Goal: Task Accomplishment & Management: Manage account settings

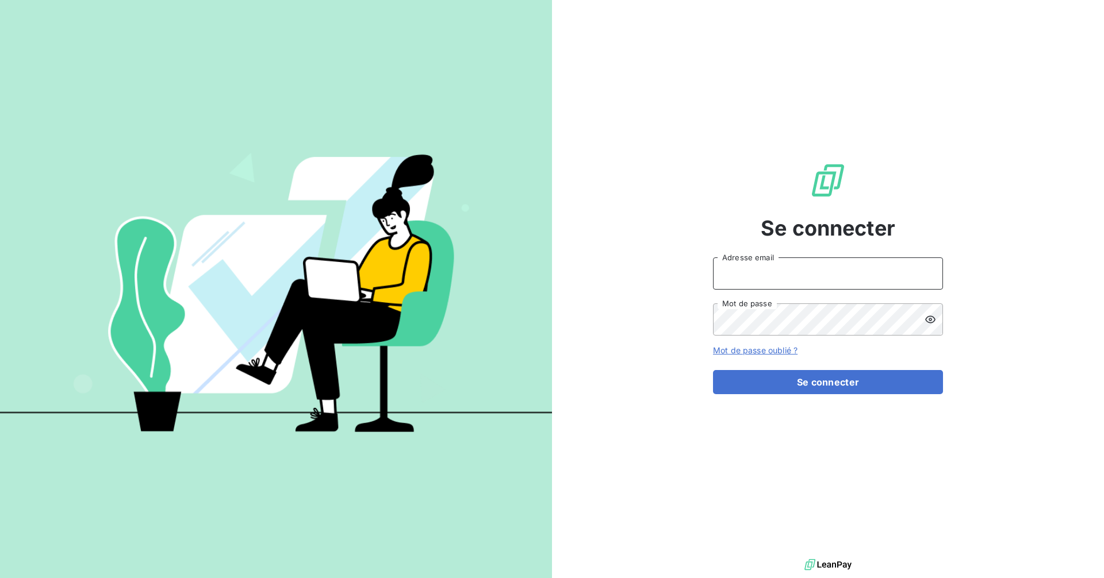
click at [795, 275] on input "Adresse email" at bounding box center [828, 274] width 230 height 32
type input "recouvrement-ece@cmservice.fr"
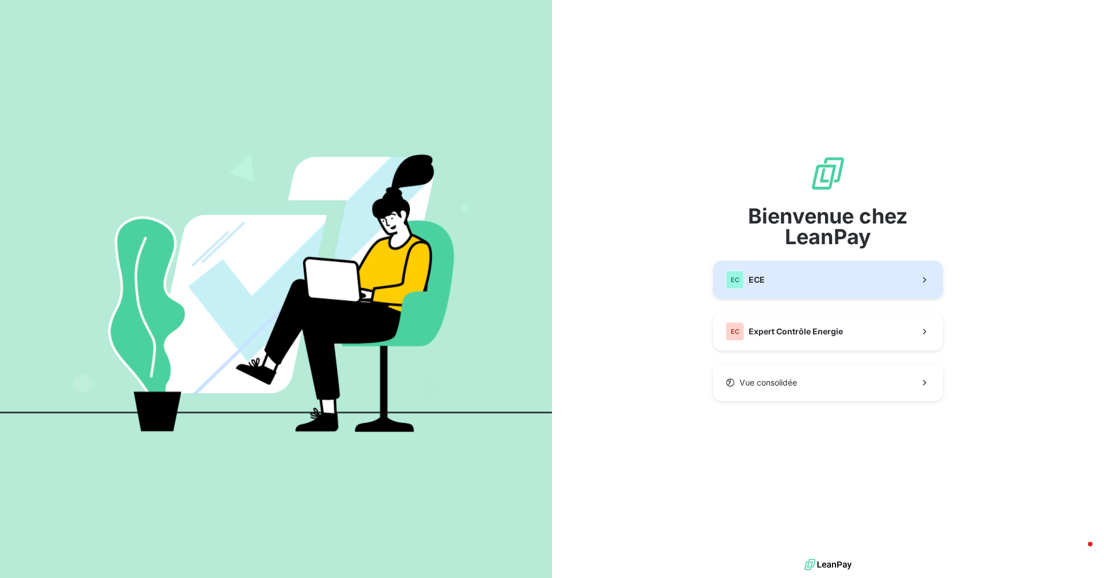
click at [761, 275] on span "ECE" at bounding box center [757, 279] width 16 height 11
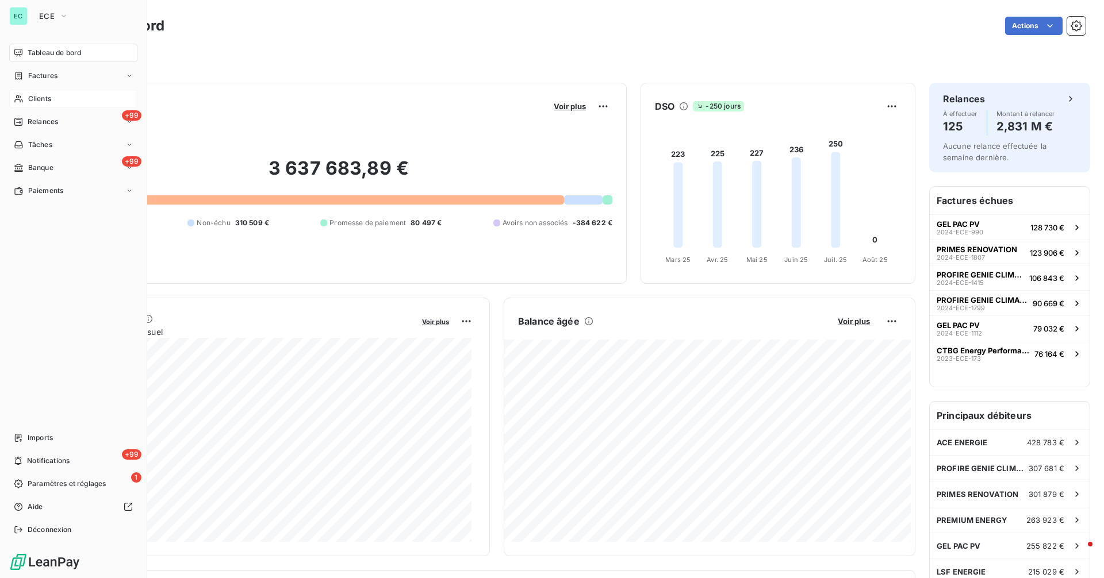
click at [36, 97] on span "Clients" at bounding box center [39, 99] width 23 height 10
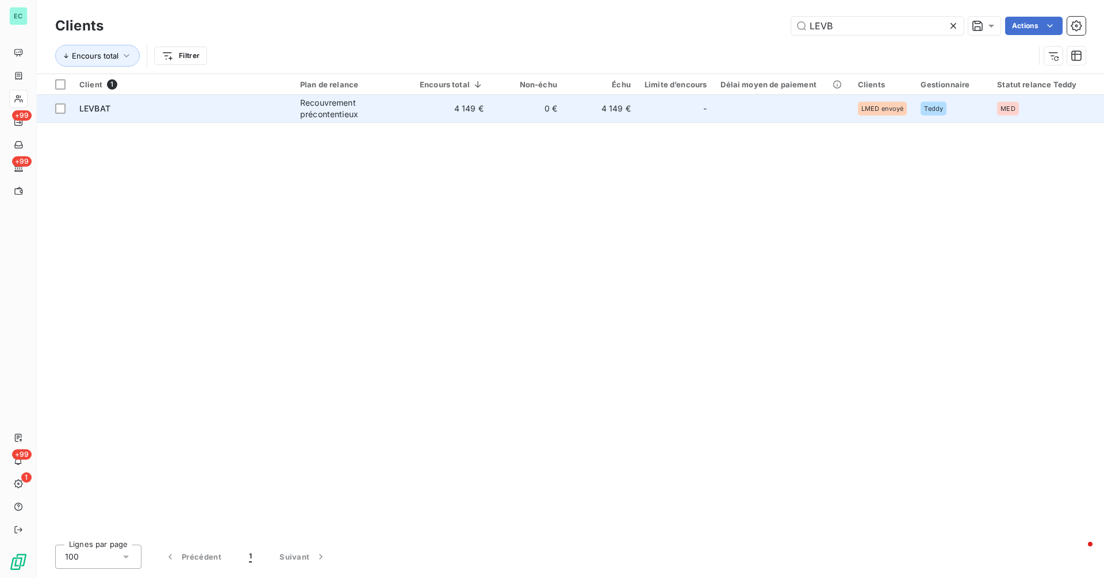
type input "LEVB"
click at [561, 114] on td "0 €" at bounding box center [527, 109] width 74 height 28
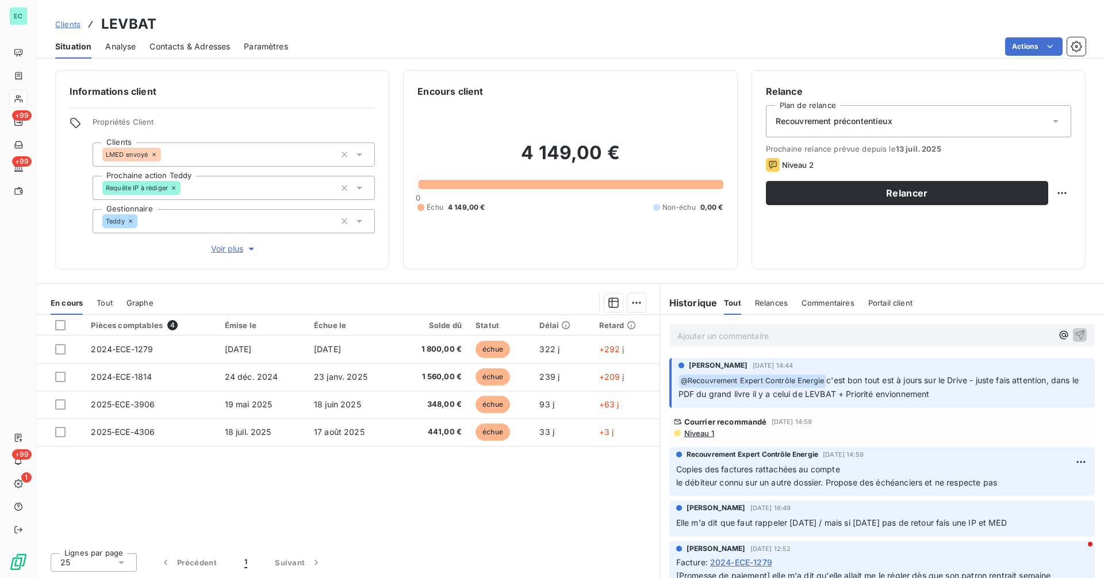
click at [703, 432] on span "Niveau 1" at bounding box center [698, 433] width 31 height 9
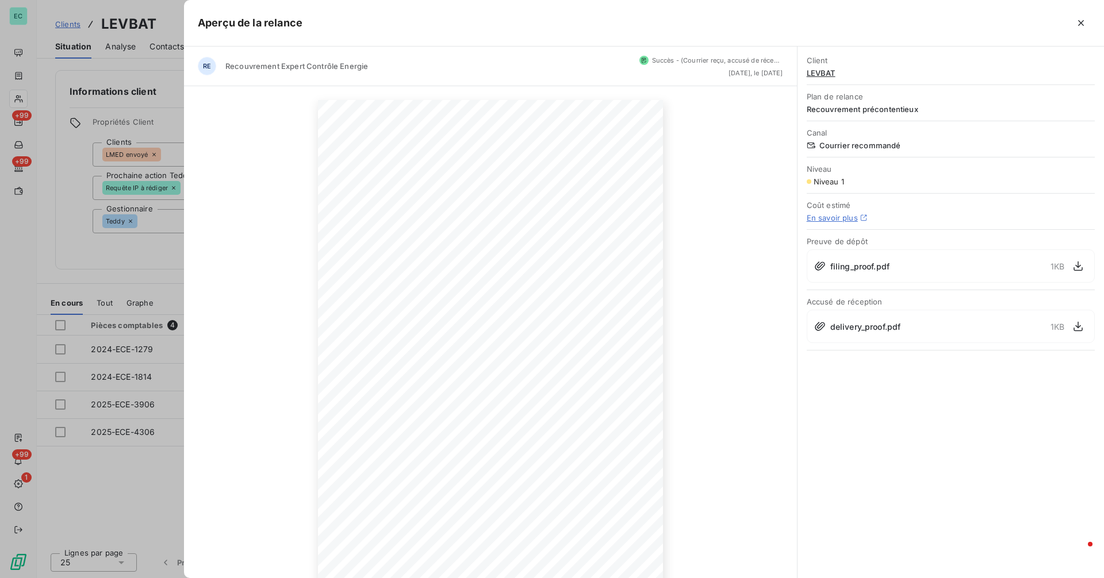
click at [93, 499] on div at bounding box center [552, 289] width 1104 height 578
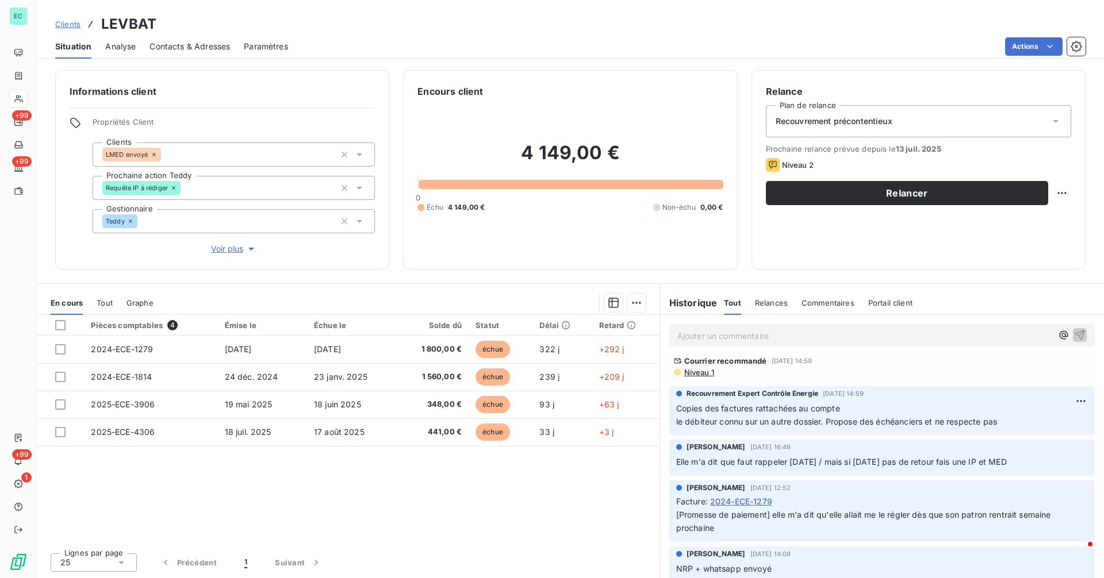
scroll to position [102, 0]
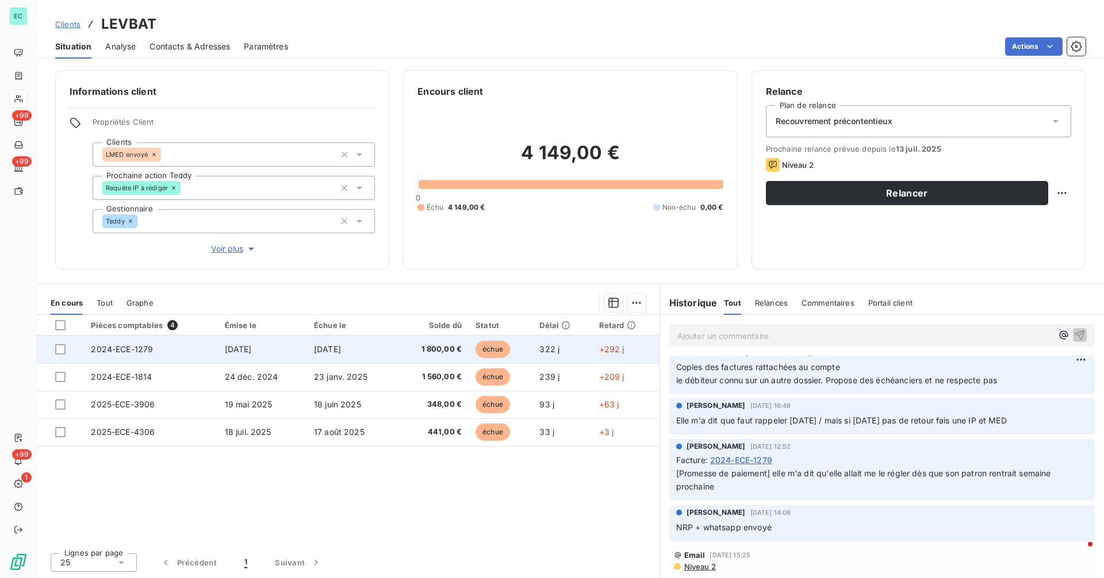
click at [260, 356] on td "[DATE]" at bounding box center [262, 350] width 89 height 28
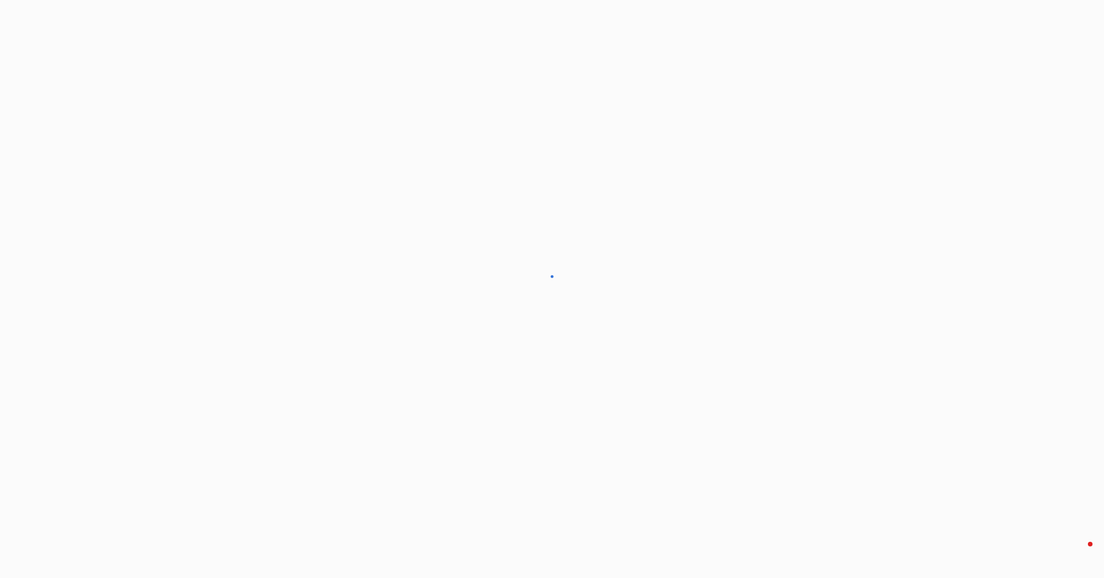
click at [260, 356] on div at bounding box center [552, 289] width 1104 height 578
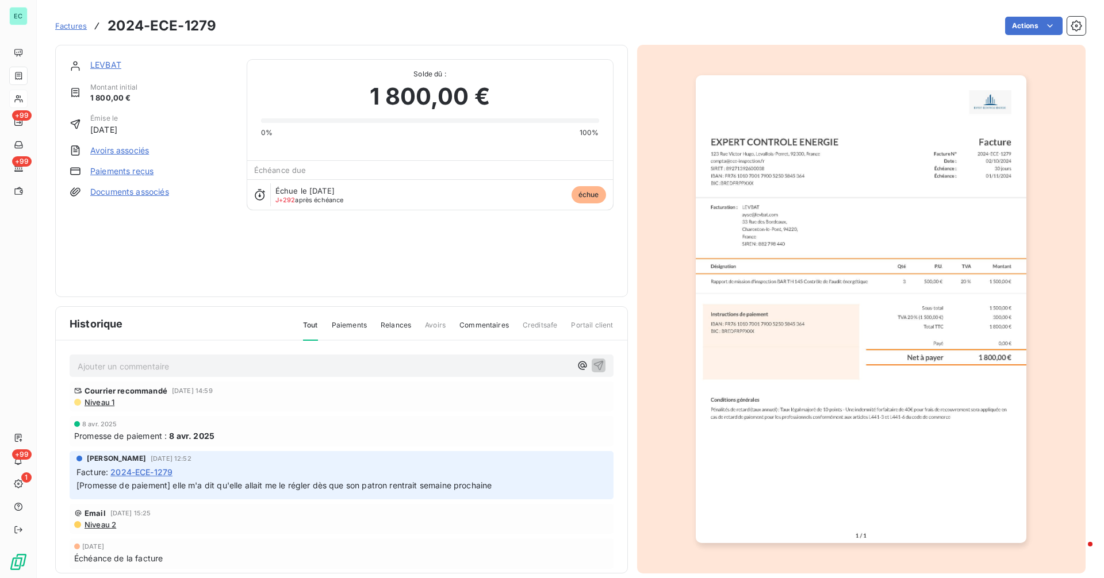
click at [735, 339] on img "button" at bounding box center [861, 309] width 331 height 468
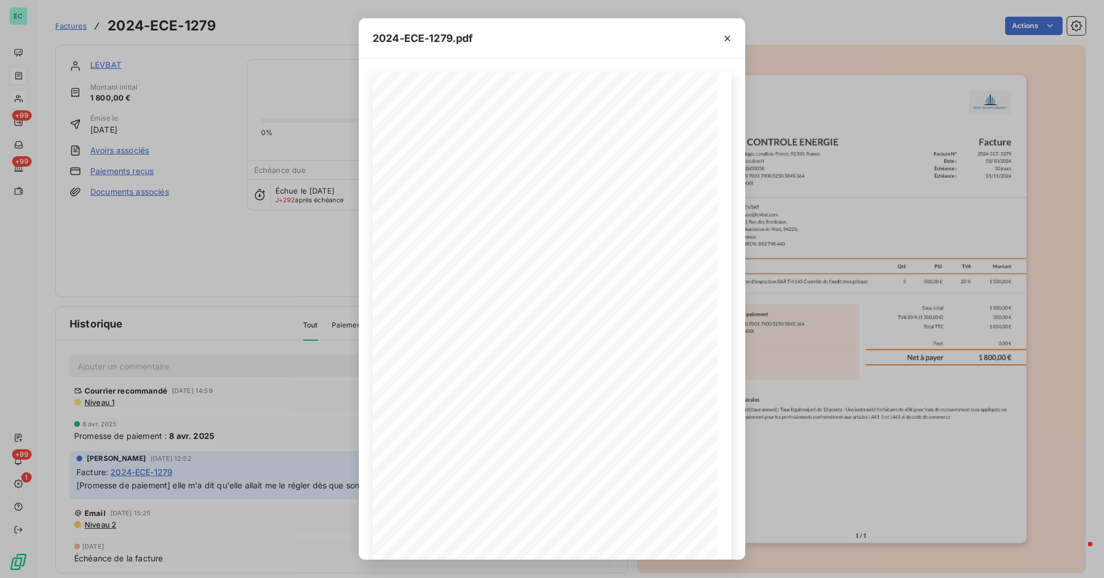
click at [259, 317] on div "2024-ECE-1279.pdf Facture N° 2024-ECE-1279 Date : [DATE] Échéance : 30 jours Éc…" at bounding box center [552, 289] width 1104 height 578
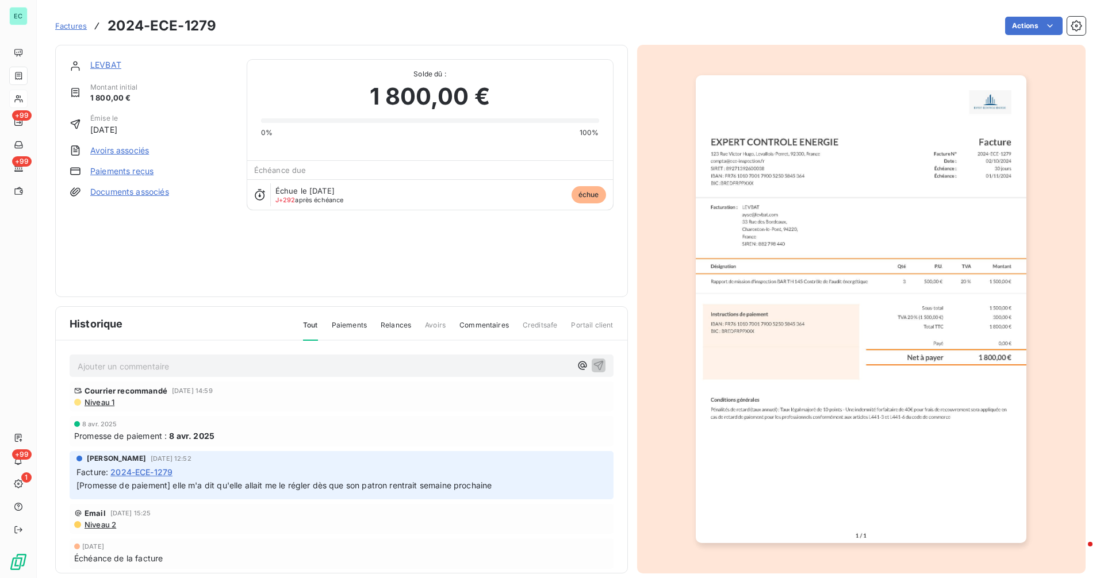
click at [117, 65] on link "LEVBAT" at bounding box center [105, 65] width 31 height 10
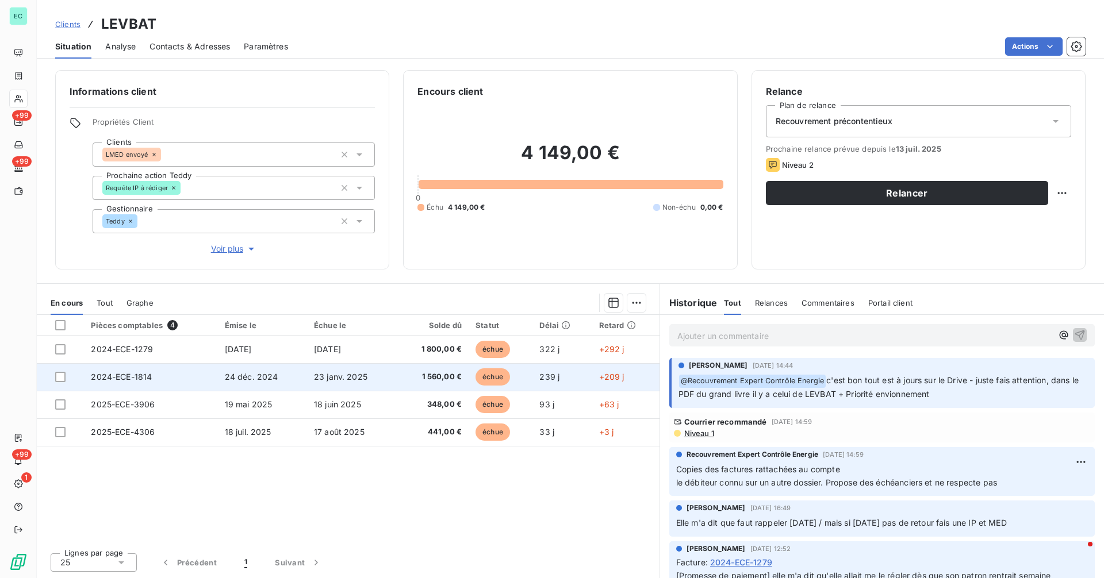
click at [418, 377] on span "1 560,00 €" at bounding box center [432, 376] width 59 height 11
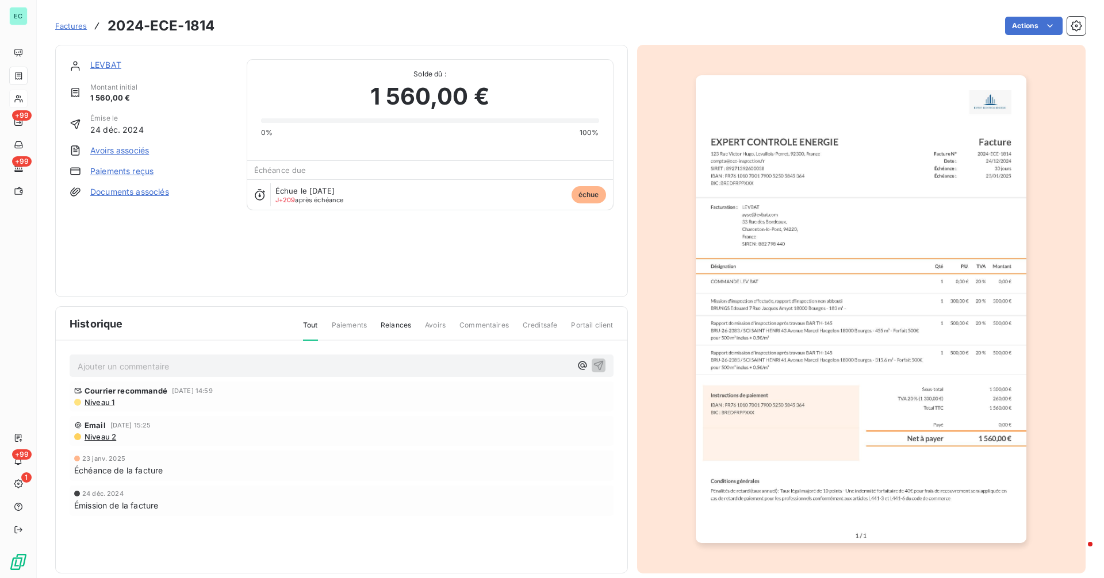
click at [797, 311] on img "button" at bounding box center [861, 309] width 331 height 468
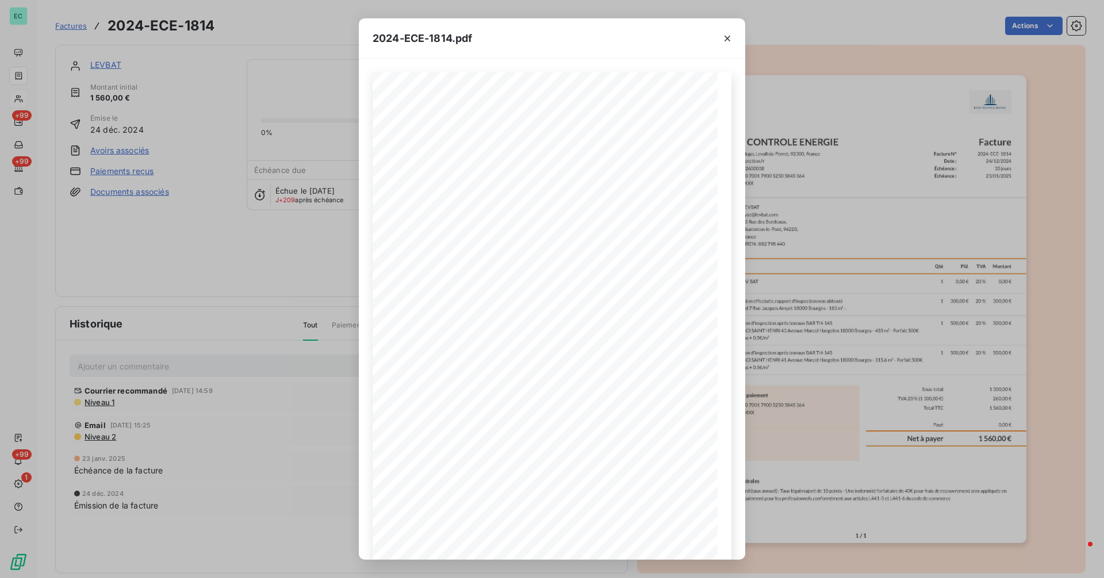
click at [326, 259] on div "2024-ECE-1814.pdf Facture N° 2024-ECE-1814 Date : [DATE] Échéance : 30 jours Éc…" at bounding box center [552, 289] width 1104 height 578
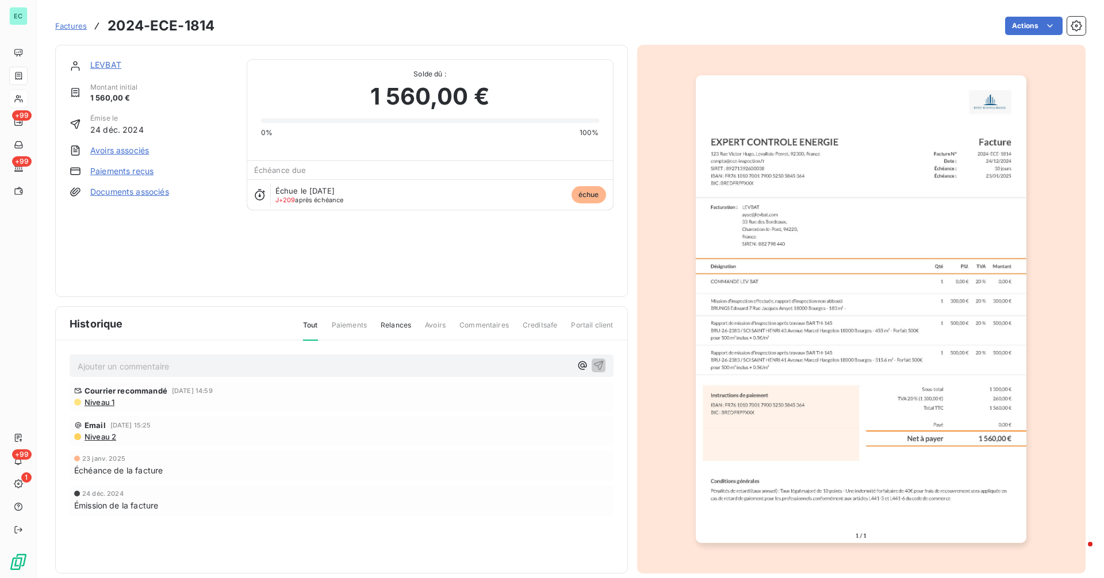
click at [113, 67] on link "LEVBAT" at bounding box center [105, 65] width 31 height 10
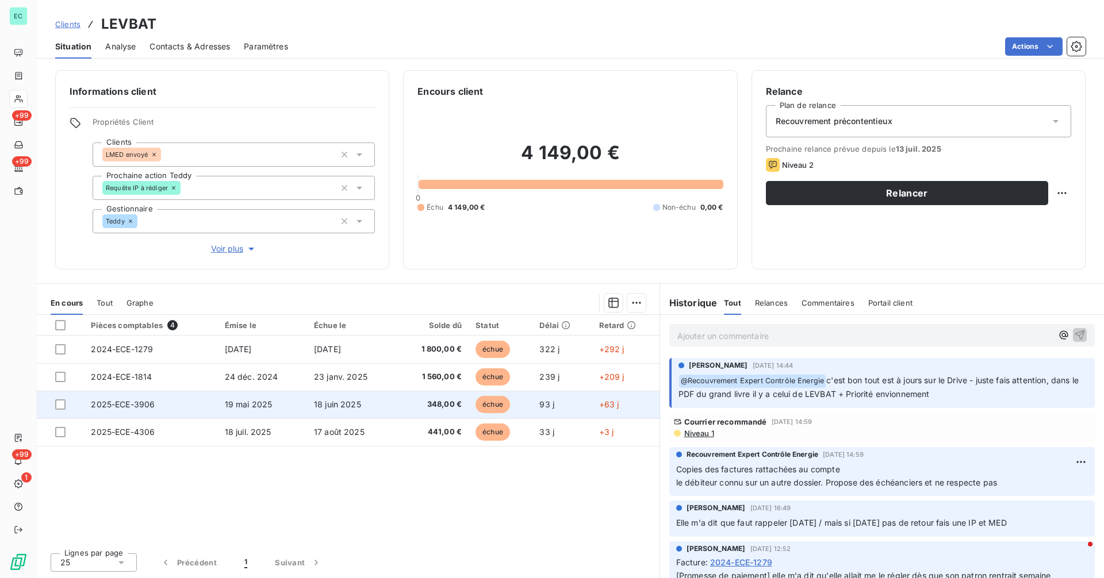
click at [532, 408] on td "échue" at bounding box center [501, 405] width 64 height 28
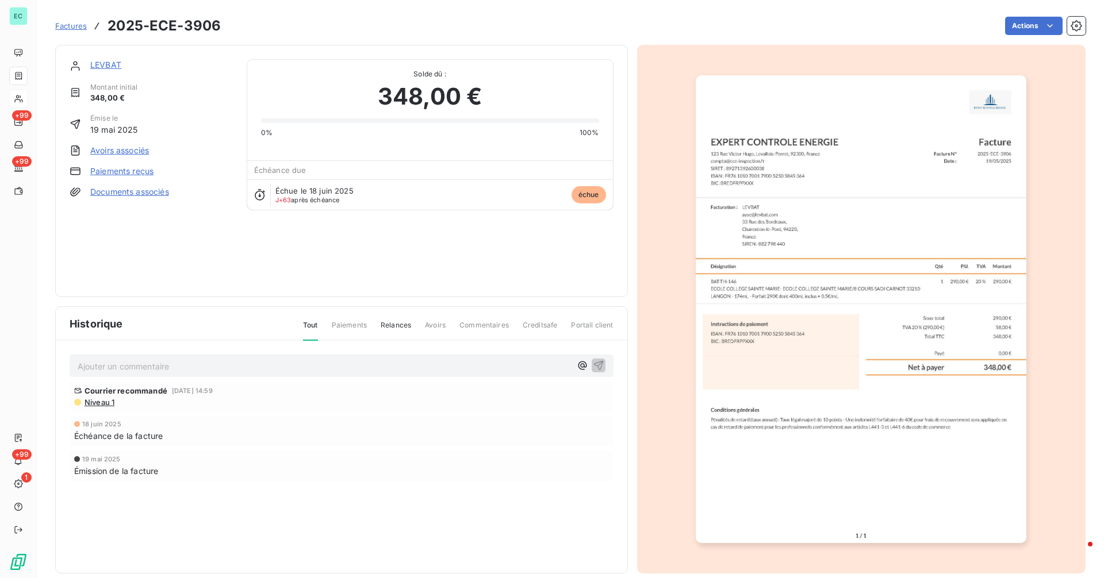
click at [105, 66] on link "LEVBAT" at bounding box center [105, 65] width 31 height 10
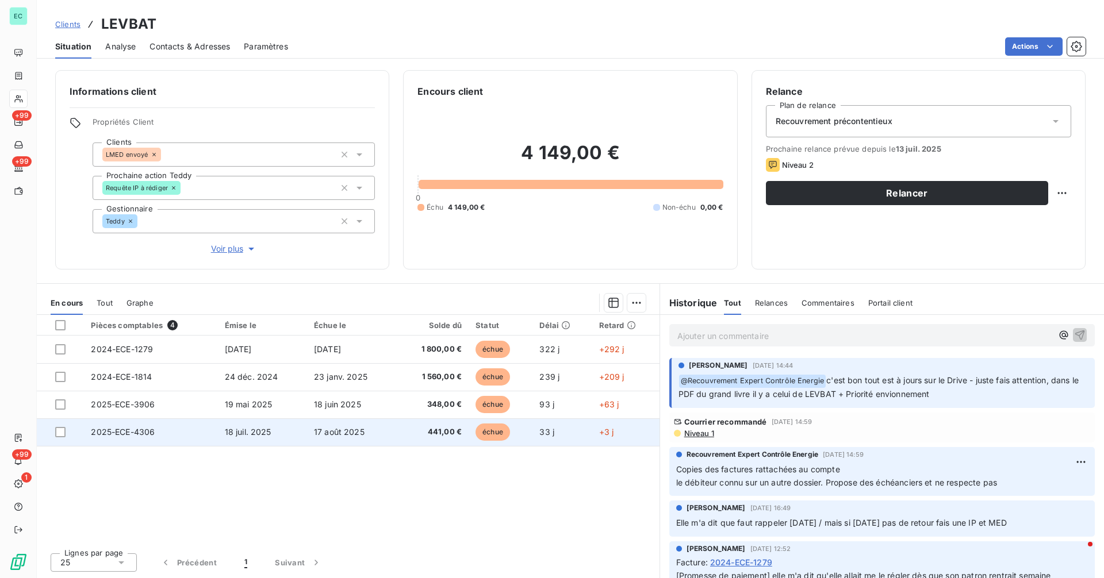
click at [236, 435] on span "18 juil. 2025" at bounding box center [248, 432] width 47 height 10
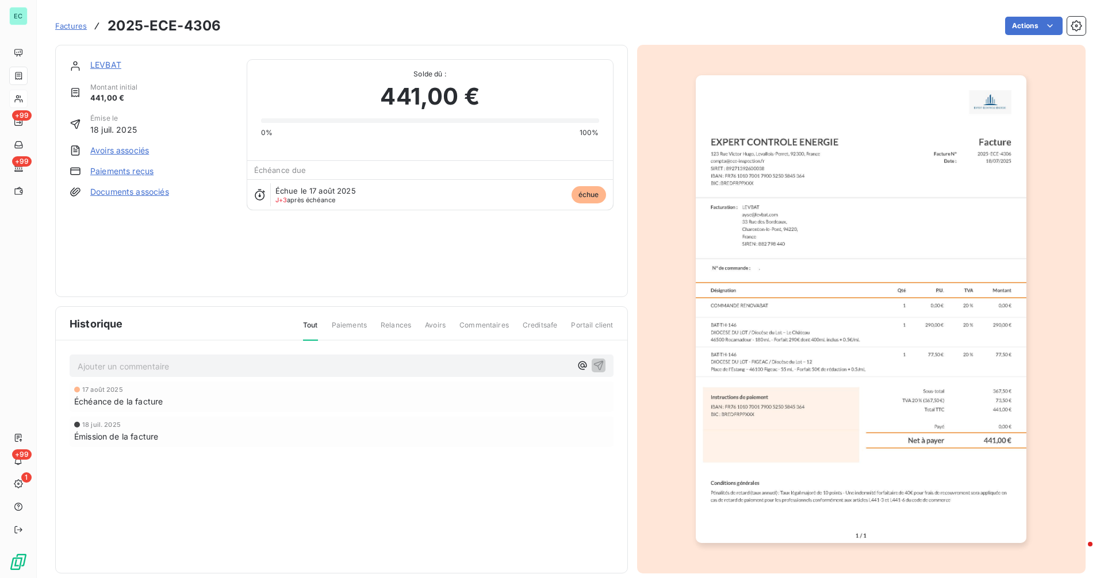
click at [139, 29] on h3 "2025-ECE-4306" at bounding box center [164, 26] width 113 height 21
click at [107, 65] on link "LEVBAT" at bounding box center [105, 65] width 31 height 10
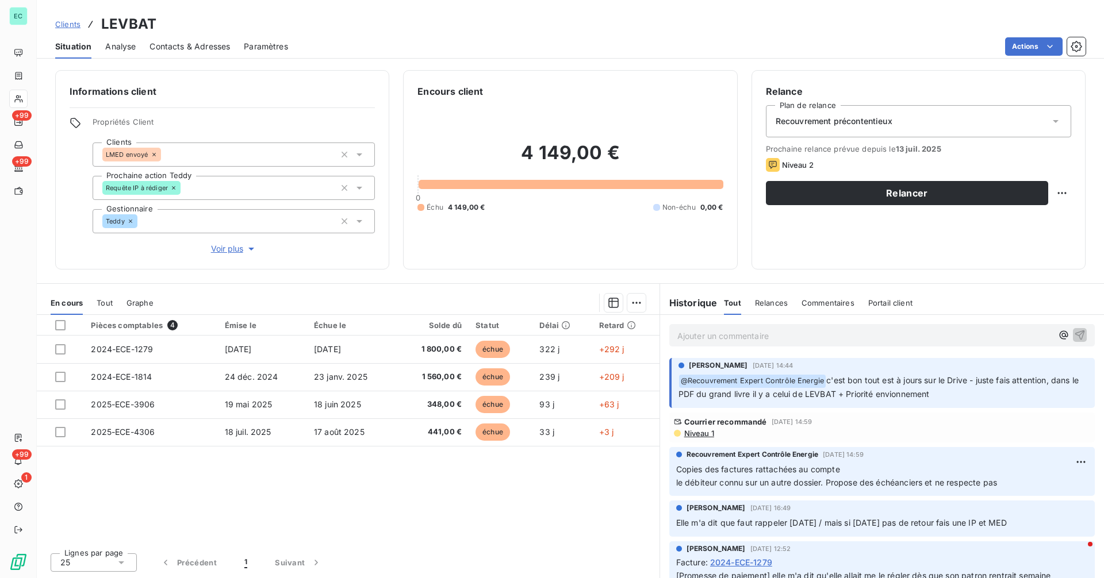
click at [75, 25] on span "Clients" at bounding box center [67, 24] width 25 height 9
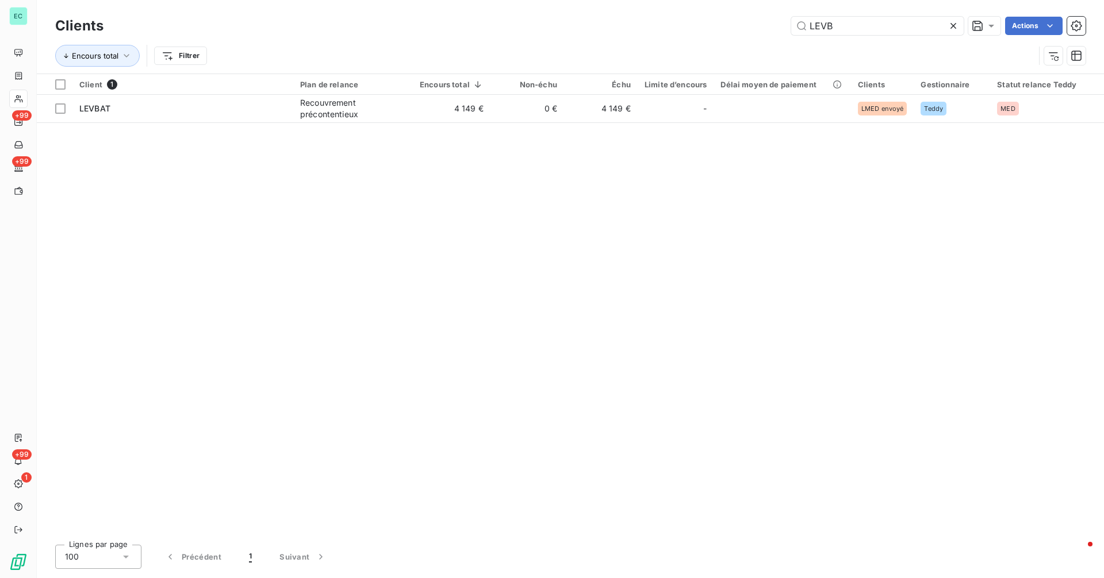
drag, startPoint x: 875, startPoint y: 20, endPoint x: 744, endPoint y: 35, distance: 131.4
click at [746, 34] on div "LEVB Actions" at bounding box center [601, 26] width 968 height 18
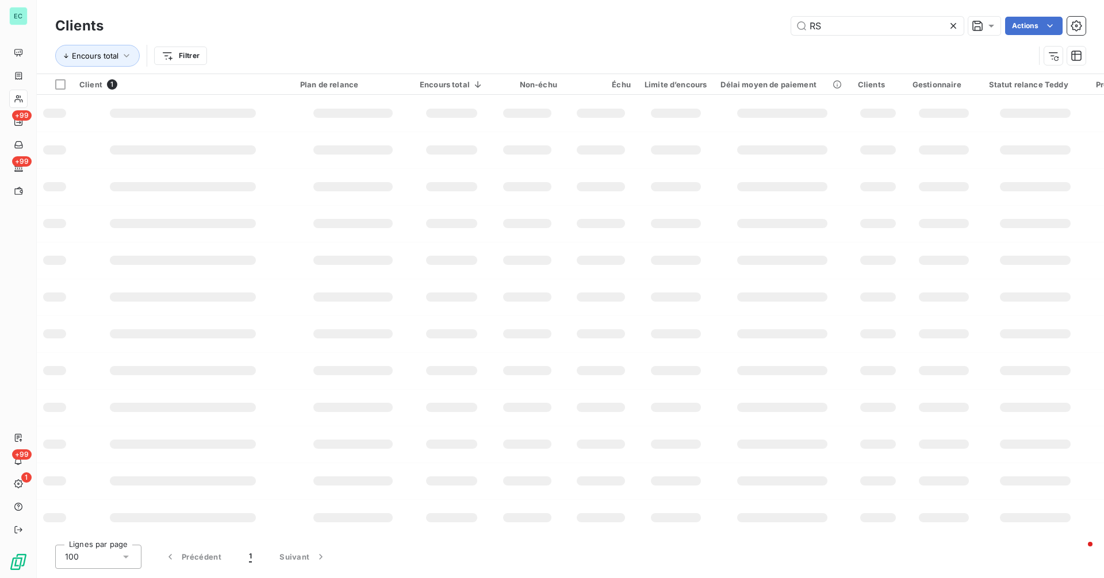
type input "RS"
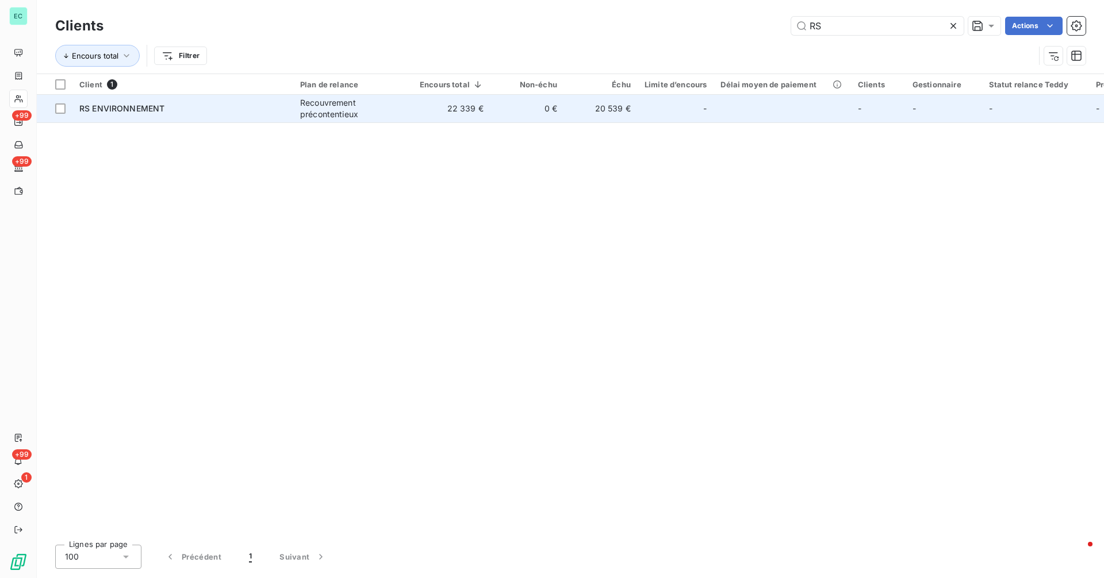
click at [377, 117] on div "Recouvrement précontentieux" at bounding box center [353, 108] width 106 height 23
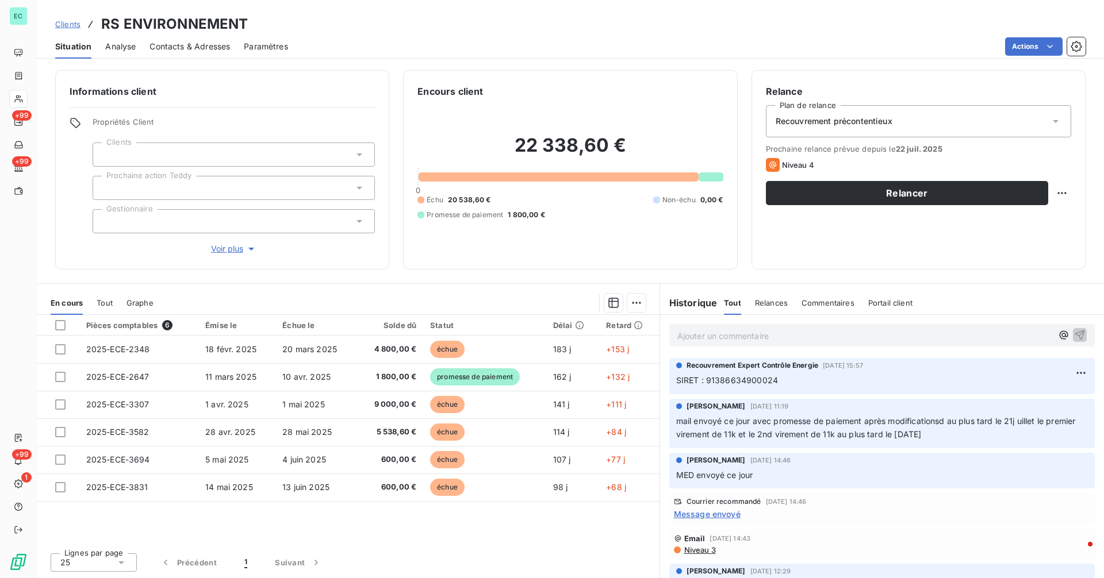
scroll to position [51, 0]
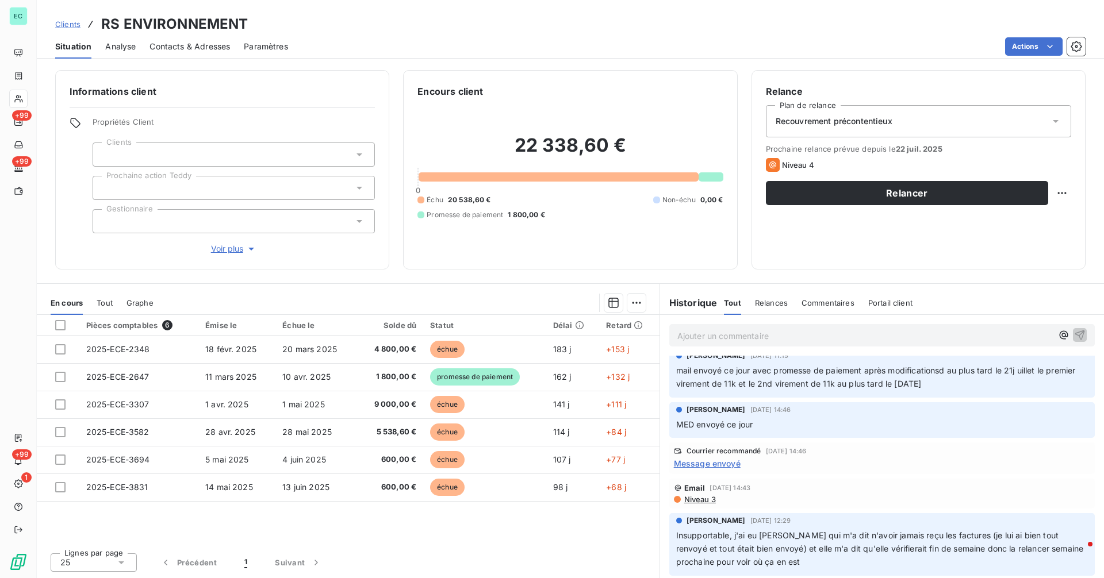
click at [730, 465] on span "Message envoyé" at bounding box center [707, 464] width 67 height 12
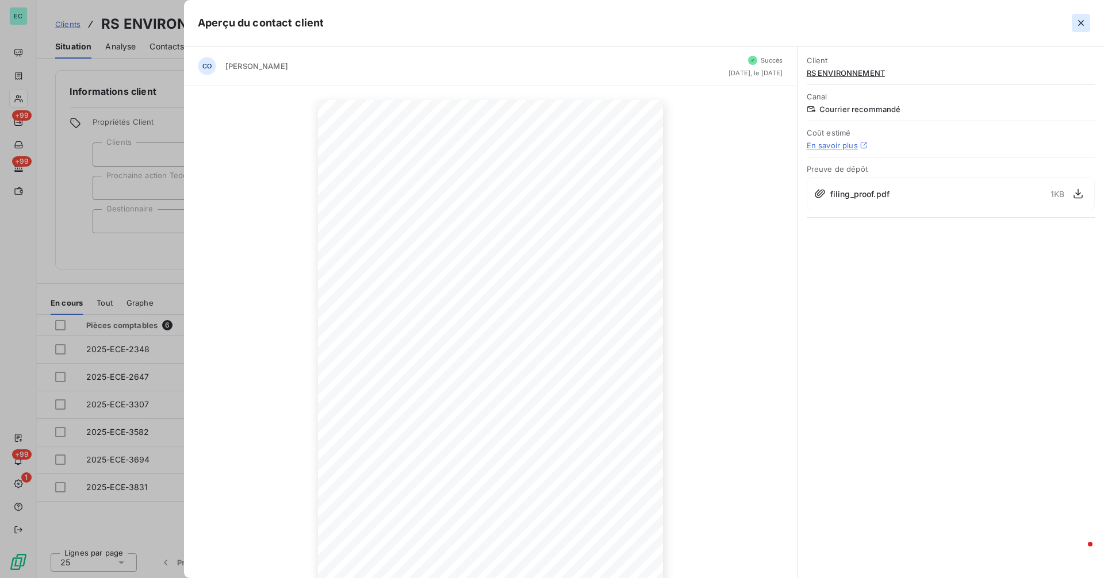
click at [1083, 28] on icon "button" at bounding box center [1080, 22] width 11 height 11
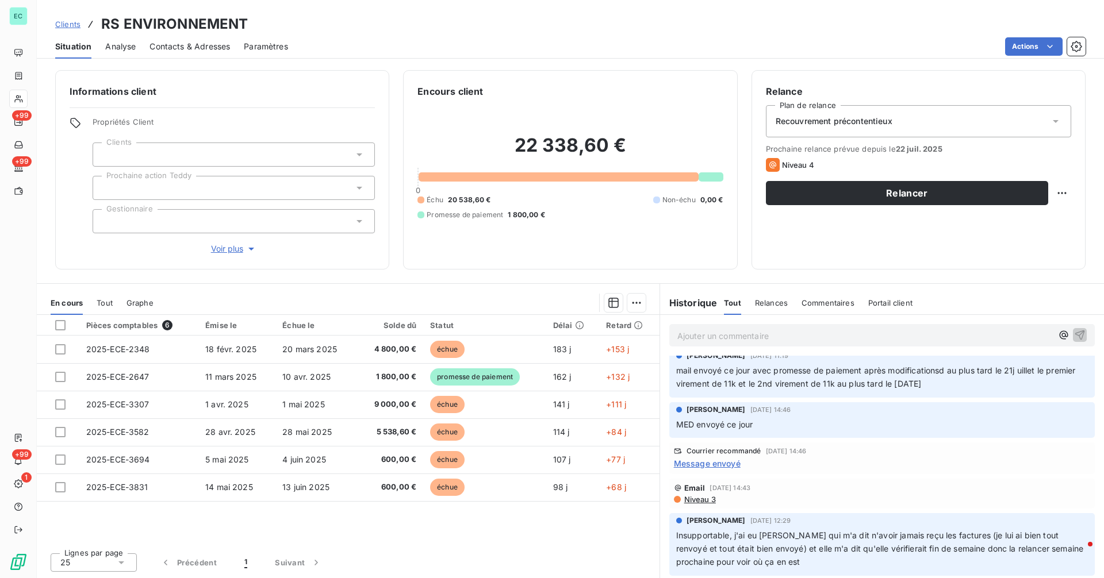
click at [75, 28] on span "Clients" at bounding box center [67, 24] width 25 height 9
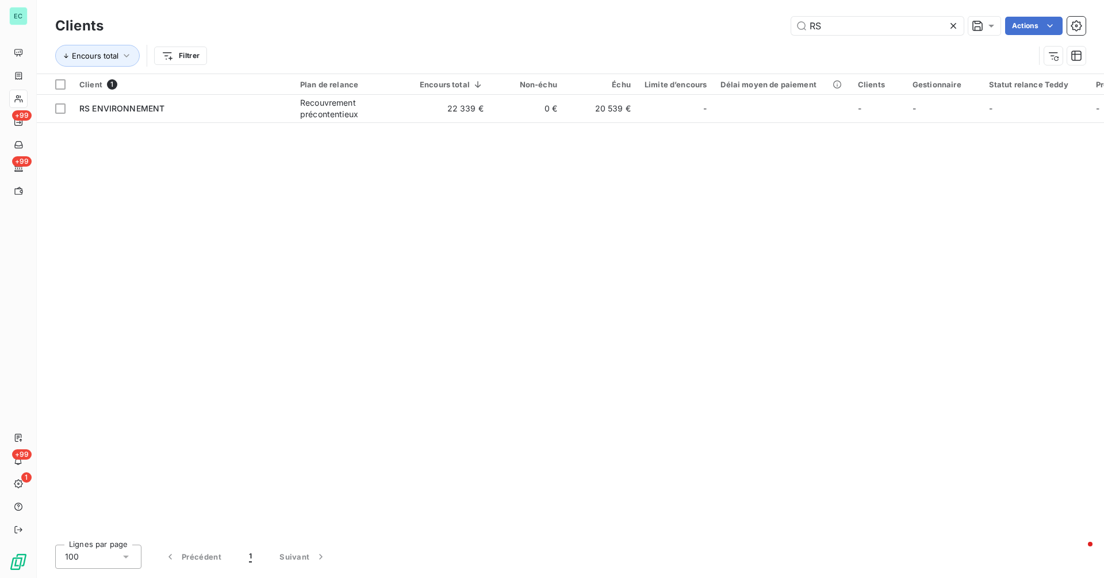
drag, startPoint x: 828, startPoint y: 24, endPoint x: 759, endPoint y: 30, distance: 69.8
click at [767, 28] on div "RS Actions" at bounding box center [601, 26] width 968 height 18
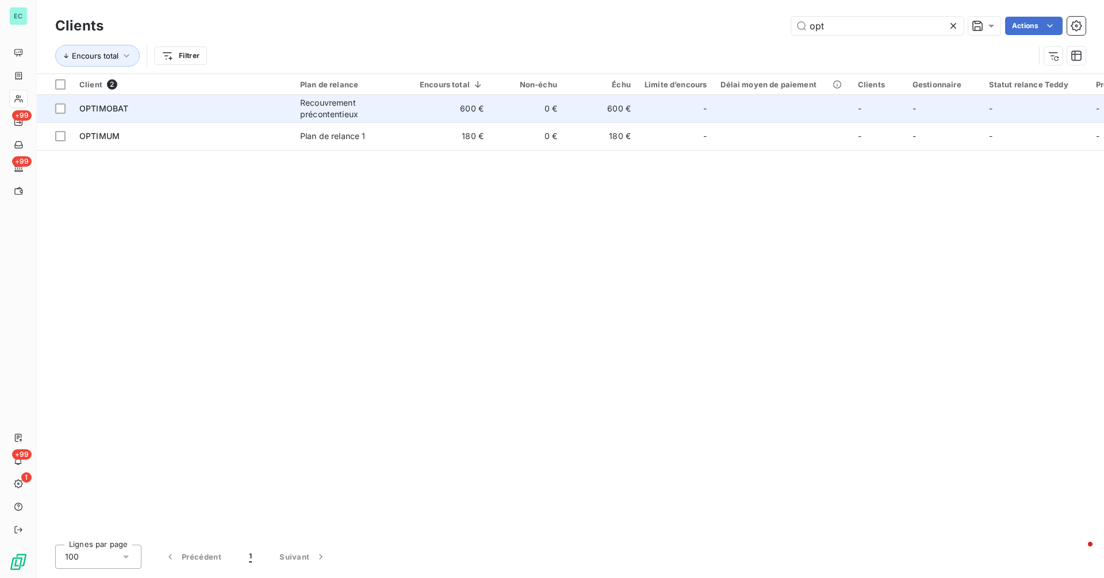
type input "opt"
click at [416, 116] on td "600 €" at bounding box center [452, 109] width 78 height 28
